Goal: Task Accomplishment & Management: Use online tool/utility

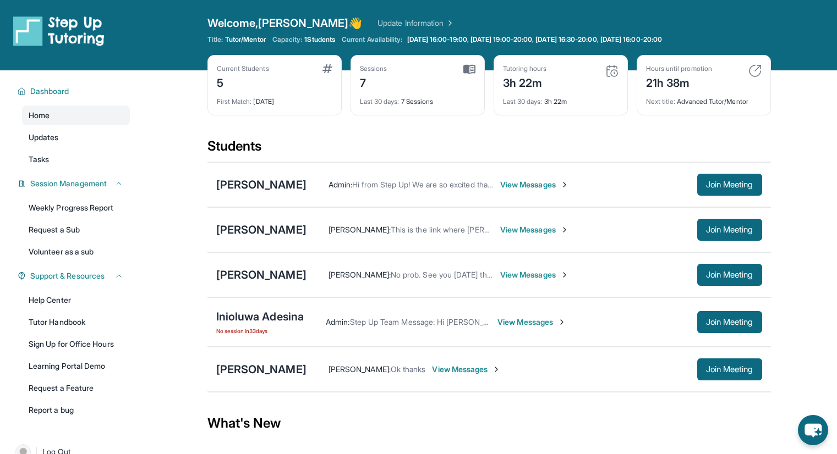
scroll to position [31, 0]
click at [500, 229] on span "View Messages" at bounding box center [534, 229] width 69 height 11
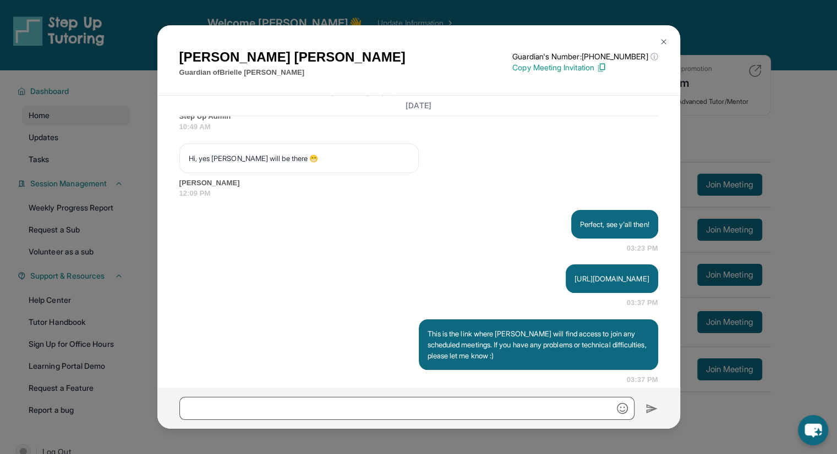
click at [662, 40] on img at bounding box center [663, 41] width 9 height 9
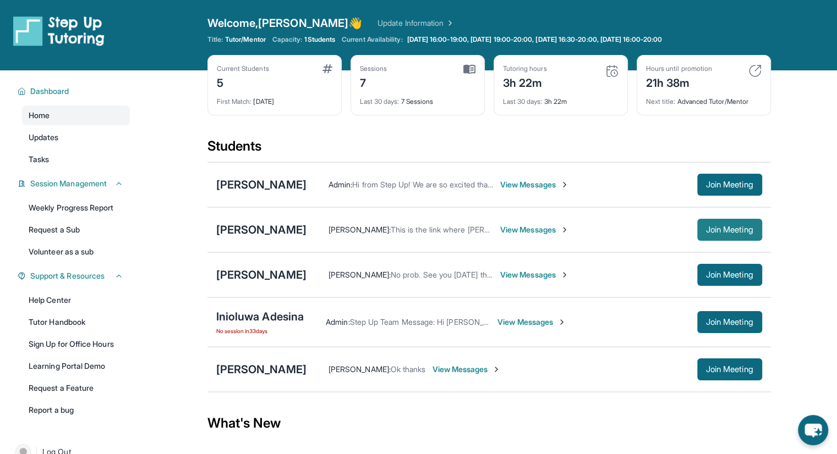
click at [713, 227] on span "Join Meeting" at bounding box center [729, 230] width 47 height 7
click at [720, 233] on span "Join Meeting" at bounding box center [729, 230] width 47 height 7
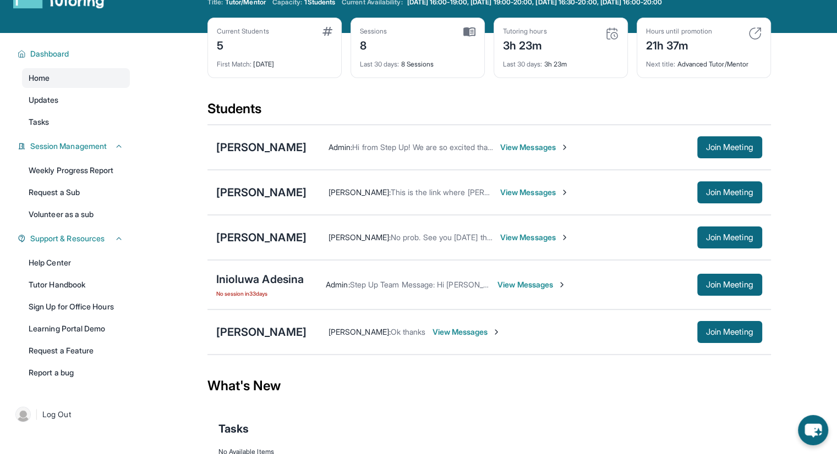
scroll to position [55, 0]
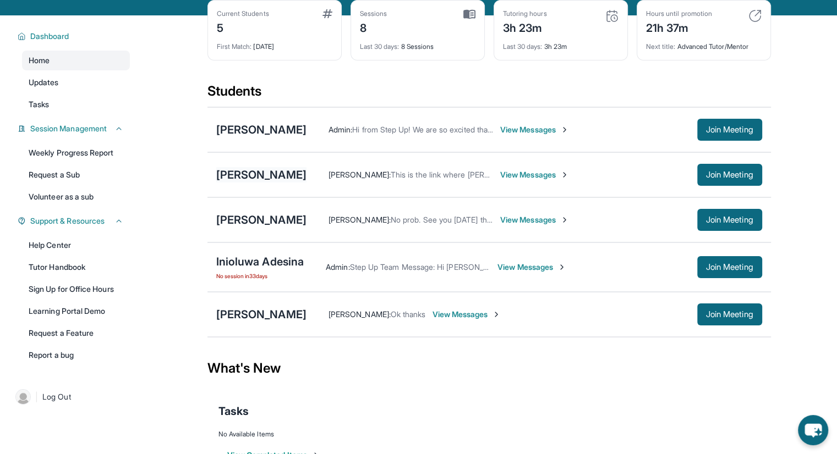
click at [253, 175] on div "[PERSON_NAME]" at bounding box center [261, 174] width 90 height 15
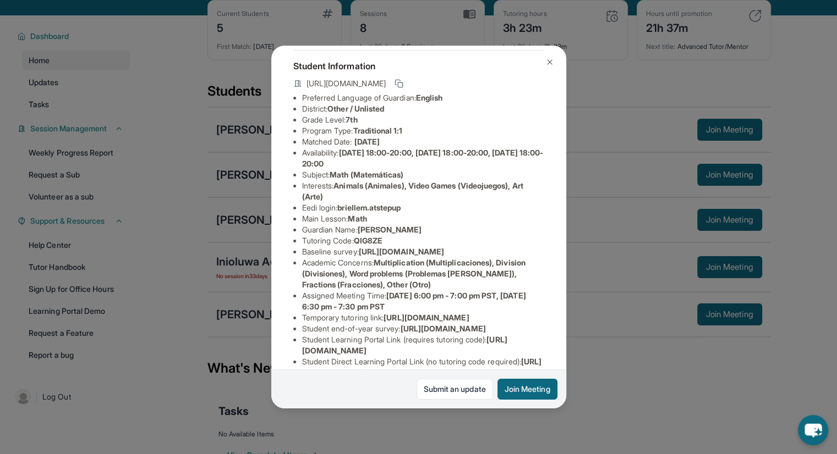
scroll to position [0, 0]
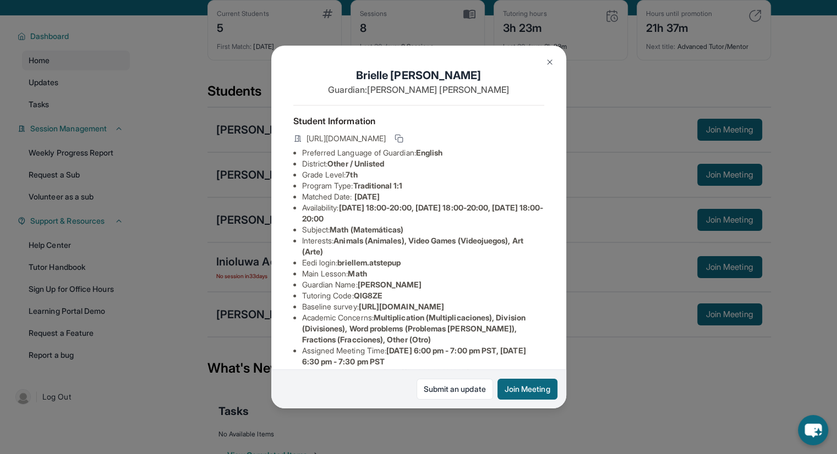
click at [548, 59] on img at bounding box center [549, 62] width 9 height 9
